Goal: Navigation & Orientation: Understand site structure

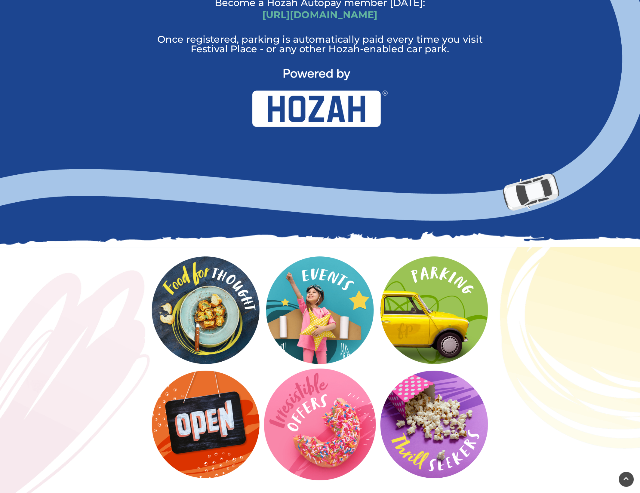
scroll to position [676, 0]
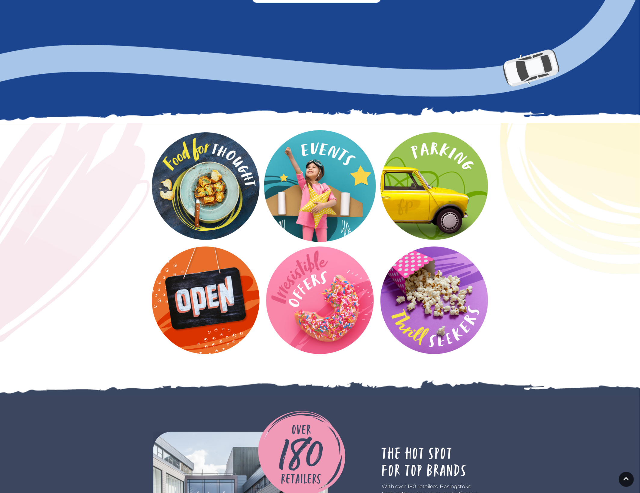
click at [335, 171] on video at bounding box center [320, 186] width 112 height 112
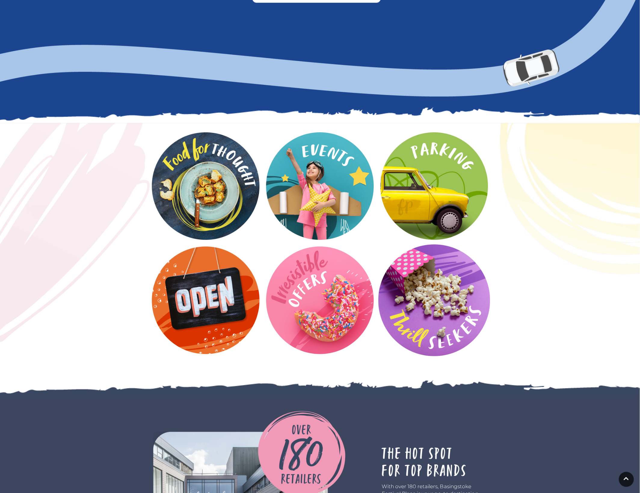
click at [452, 291] on video at bounding box center [434, 300] width 112 height 112
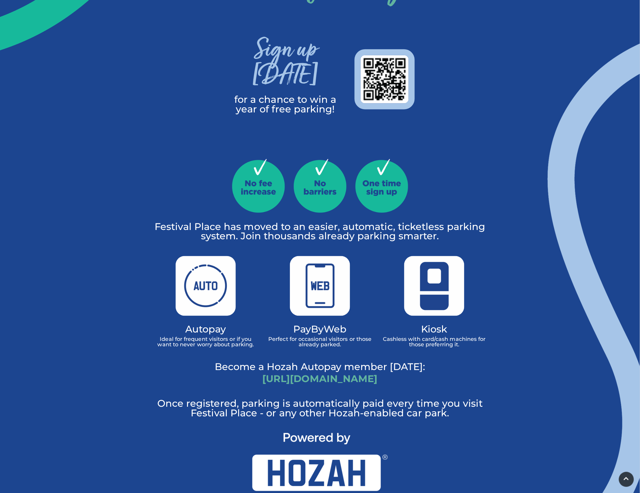
scroll to position [0, 0]
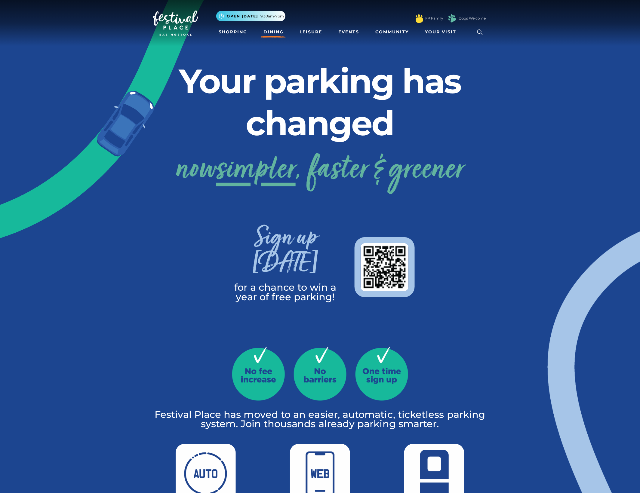
click at [278, 32] on link "Dining" at bounding box center [273, 31] width 25 height 11
click at [402, 29] on link "Community" at bounding box center [392, 31] width 38 height 11
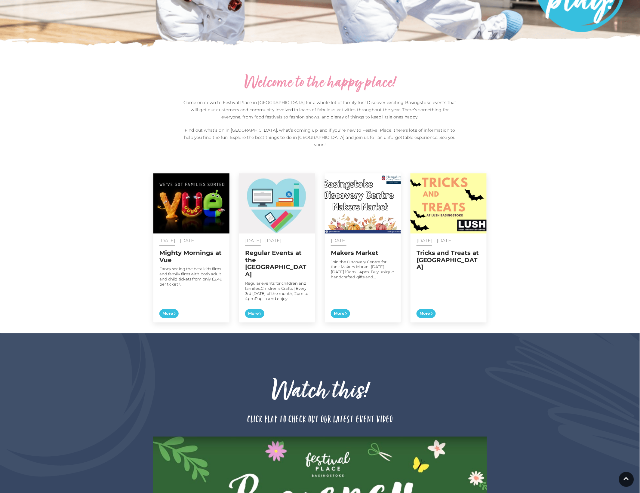
scroll to position [163, 0]
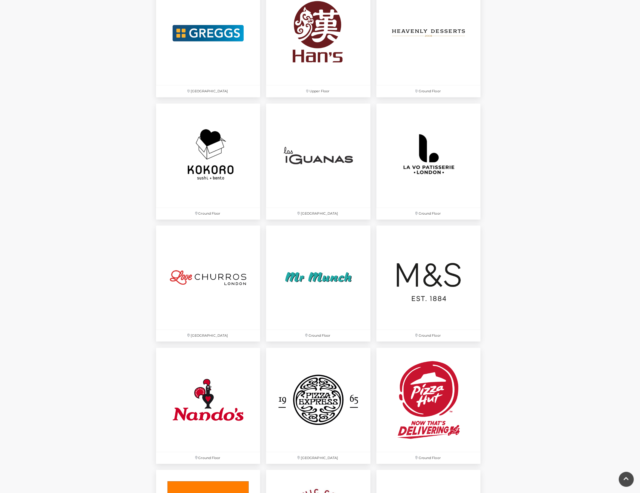
scroll to position [1278, 0]
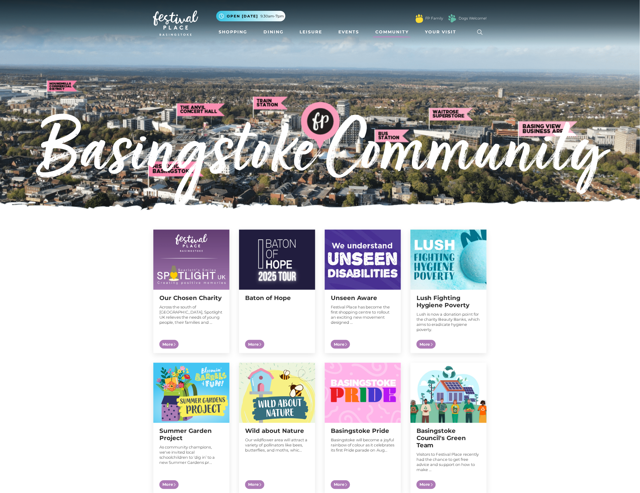
click at [170, 20] on img at bounding box center [175, 23] width 45 height 25
